Goal: Information Seeking & Learning: Compare options

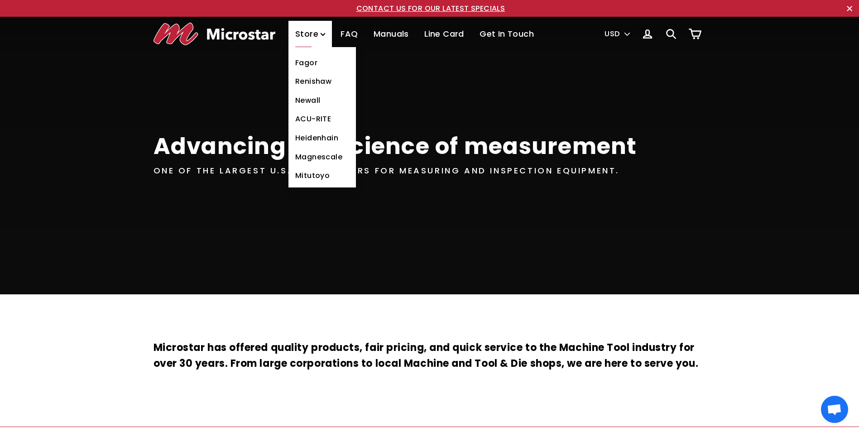
click at [304, 119] on link "ACU-RITE" at bounding box center [323, 119] width 68 height 19
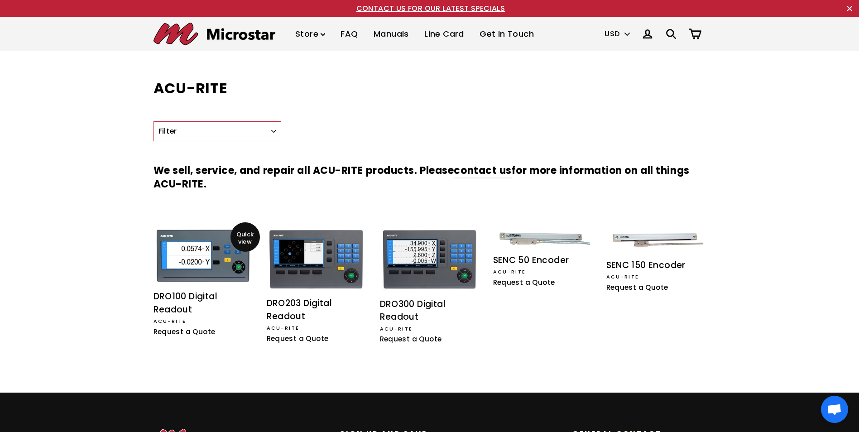
click at [204, 251] on img at bounding box center [203, 256] width 95 height 54
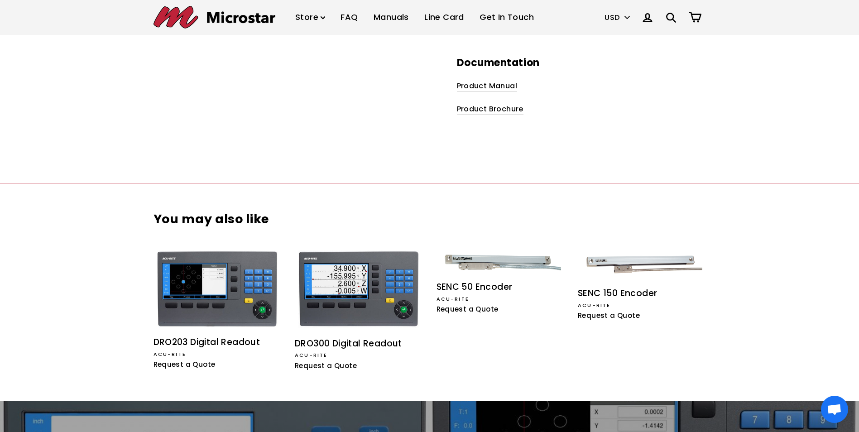
scroll to position [906, 0]
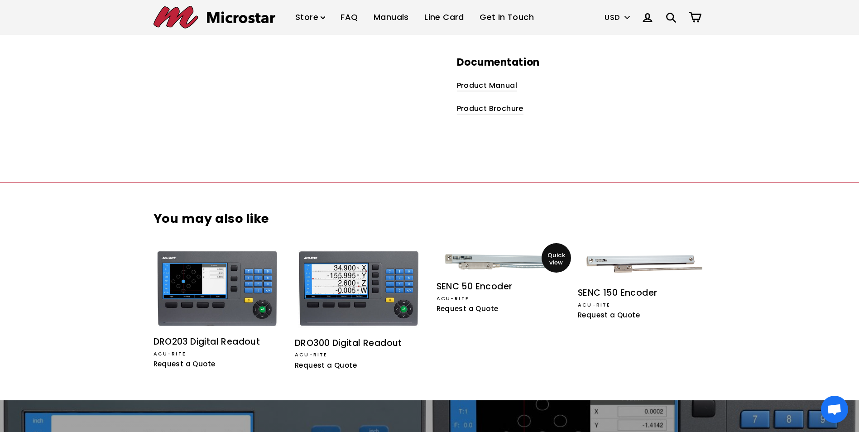
click at [481, 259] on img at bounding box center [500, 262] width 121 height 24
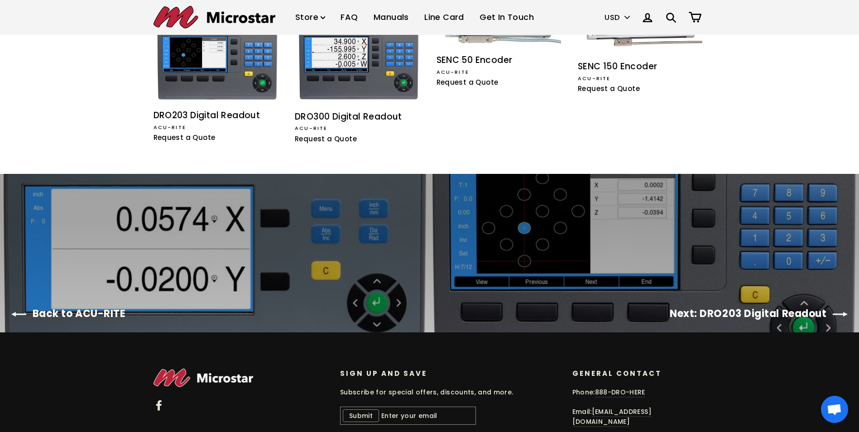
scroll to position [1087, 0]
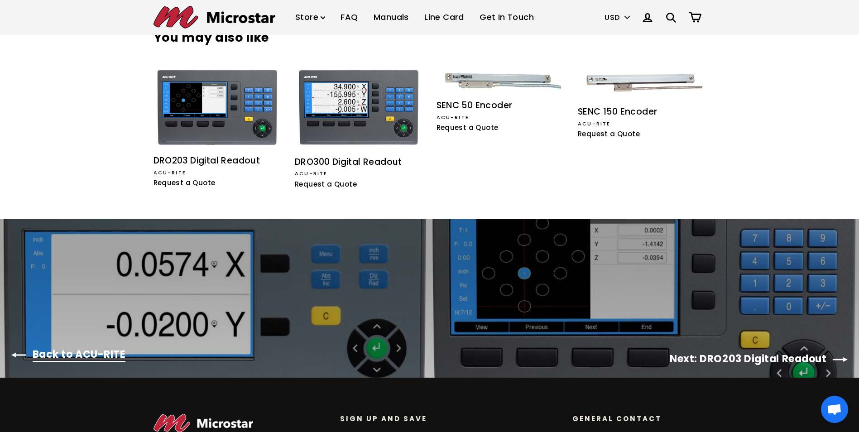
click at [62, 353] on div at bounding box center [215, 298] width 430 height 159
